Goal: Navigation & Orientation: Find specific page/section

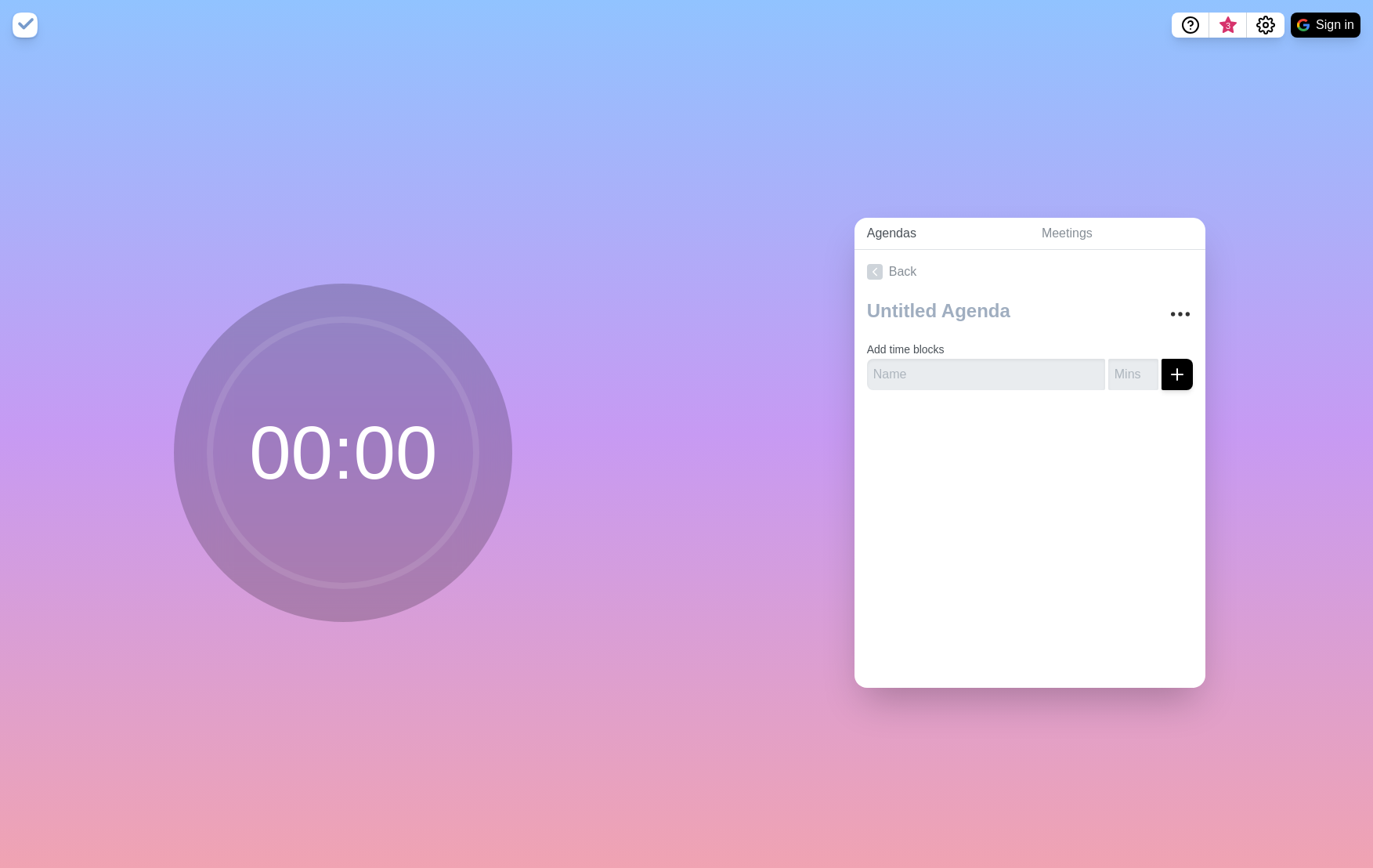
click at [885, 221] on link "Agendas" at bounding box center [942, 233] width 175 height 33
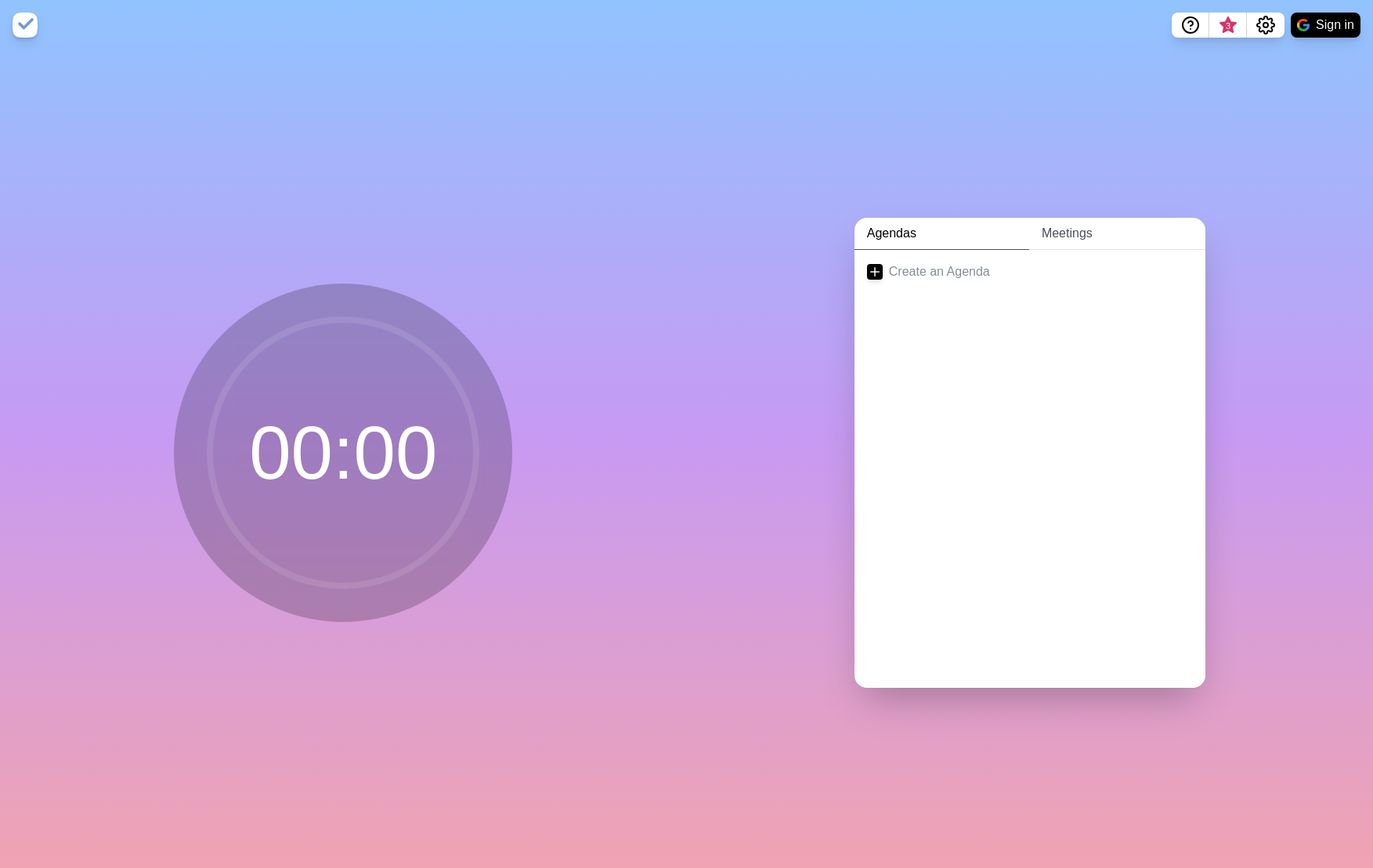
click at [1072, 231] on link "Meetings" at bounding box center [1117, 233] width 177 height 33
